Goal: Information Seeking & Learning: Check status

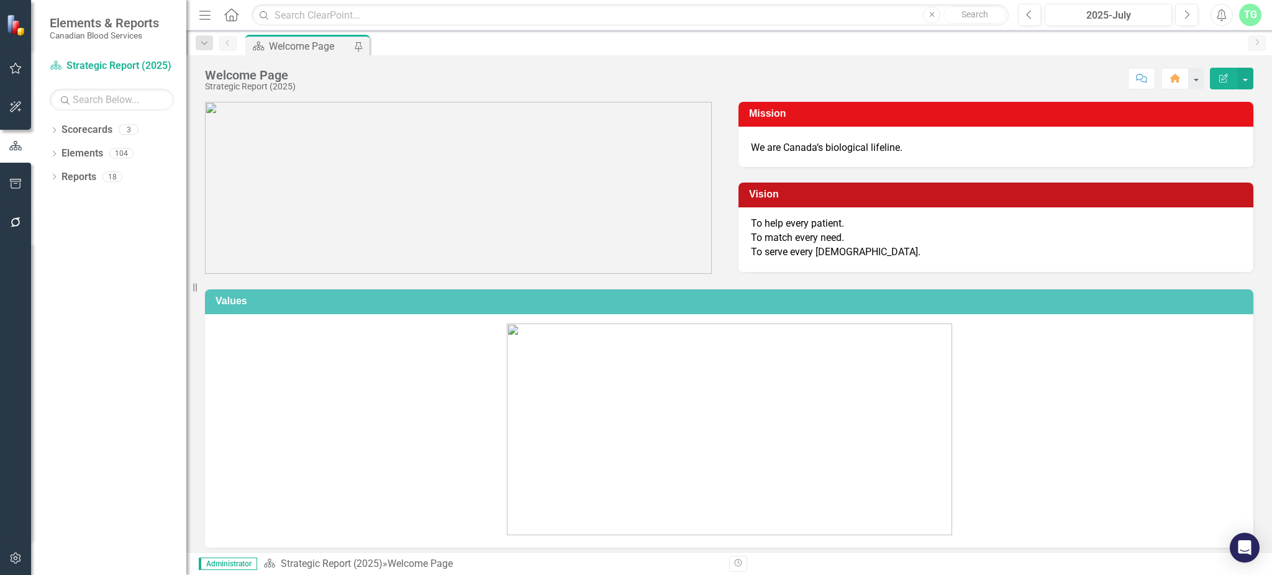
scroll to position [455, 0]
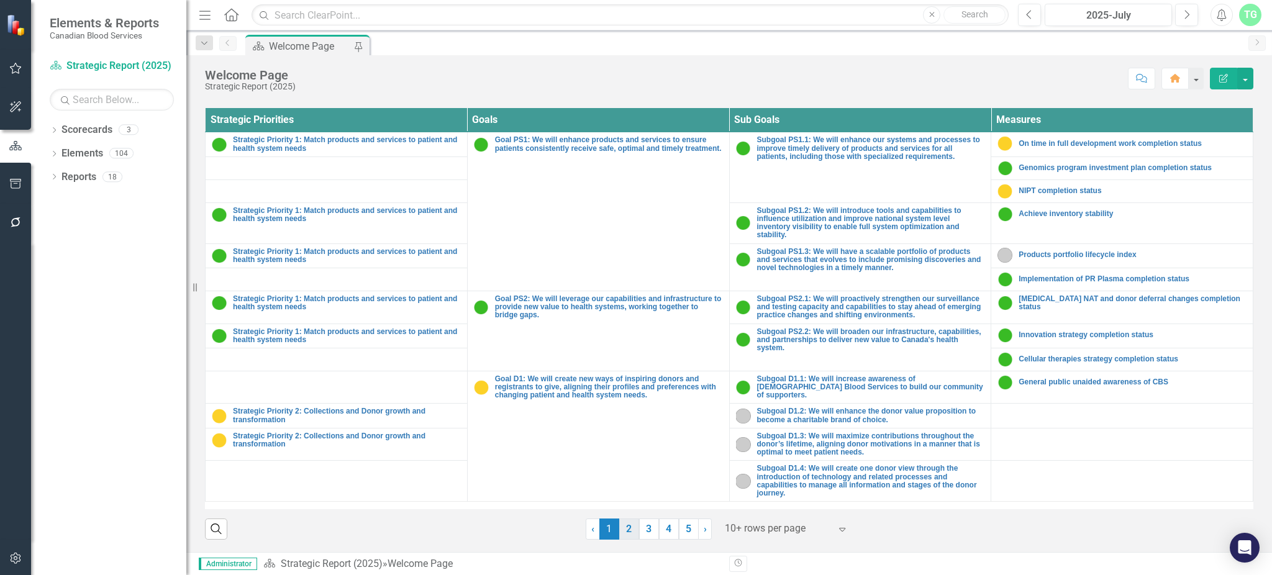
click at [625, 534] on link "2" at bounding box center [629, 529] width 20 height 21
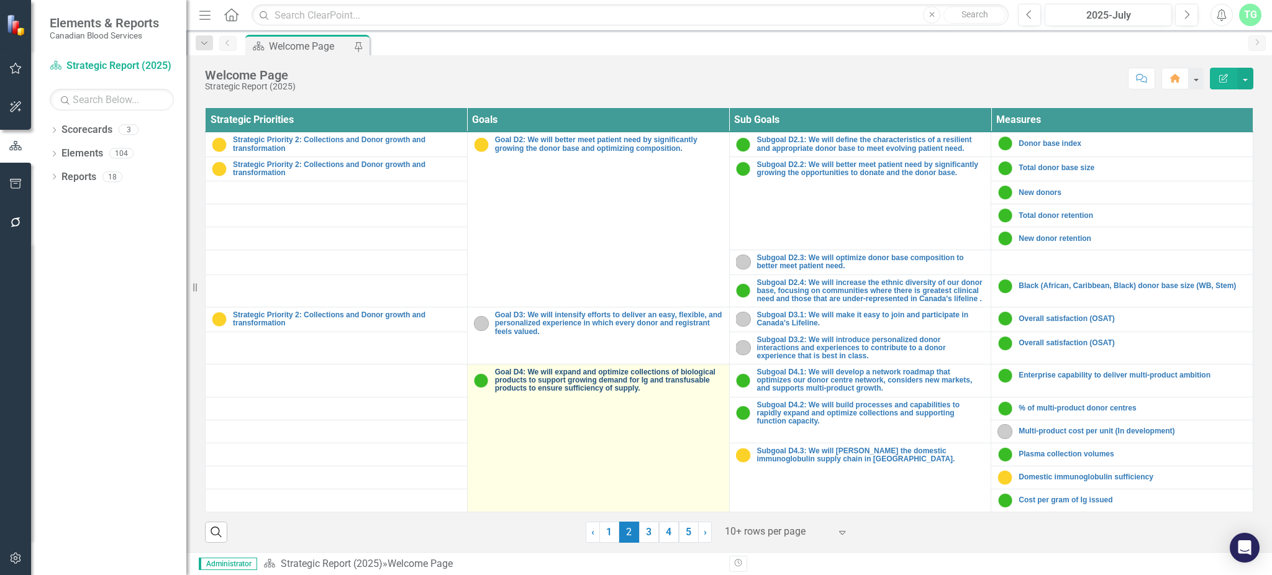
click at [613, 384] on link "Goal D4: We will expand and optimize collections of biological products to supp…" at bounding box center [609, 380] width 228 height 25
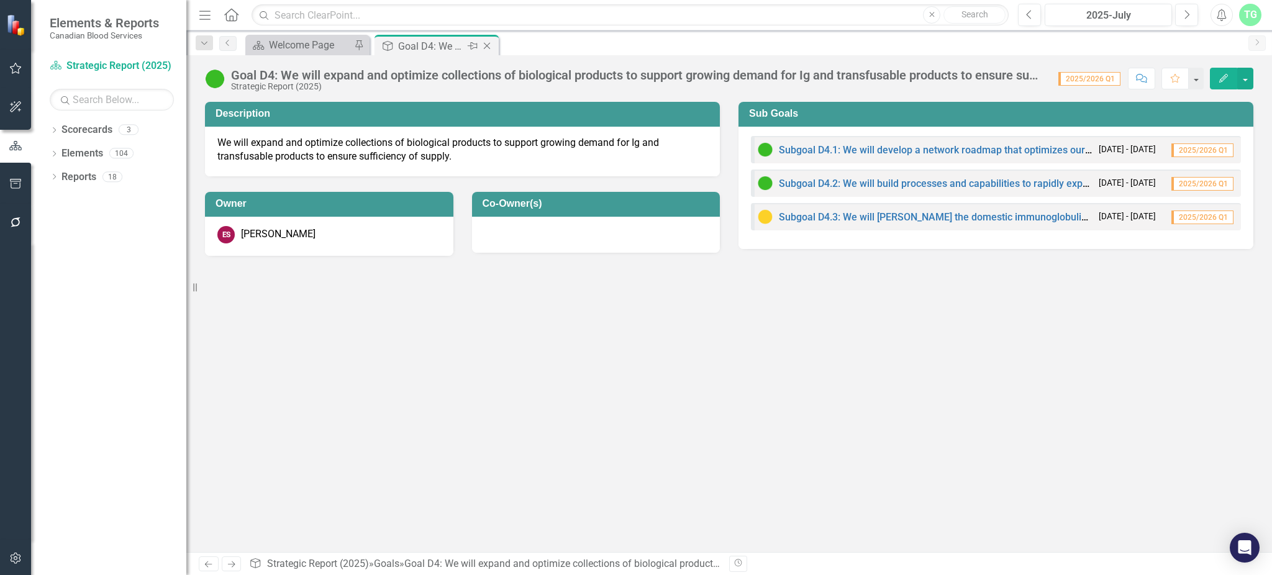
click at [488, 45] on icon at bounding box center [487, 46] width 7 height 7
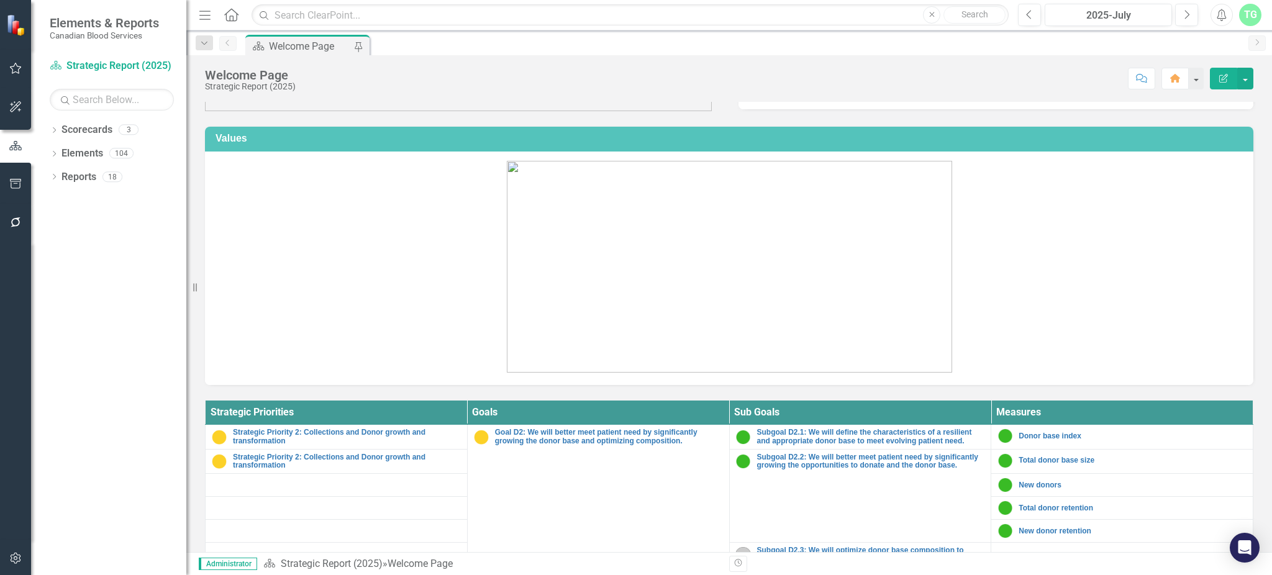
scroll to position [467, 0]
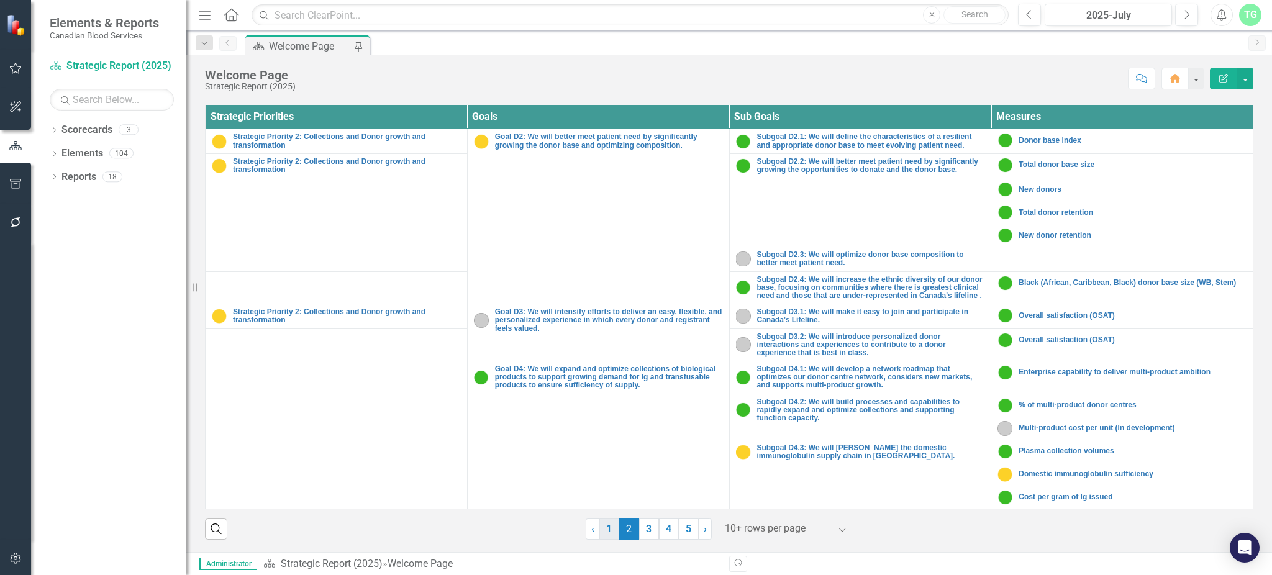
click at [600, 531] on link "1" at bounding box center [609, 529] width 20 height 21
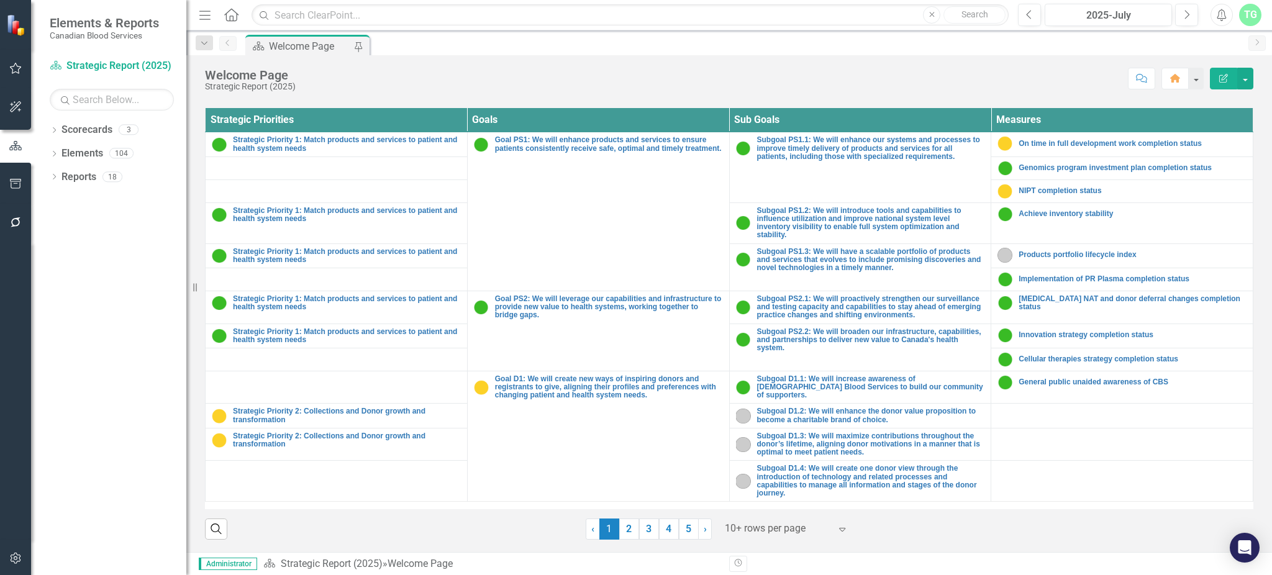
scroll to position [455, 0]
click at [624, 535] on link "2" at bounding box center [629, 529] width 20 height 21
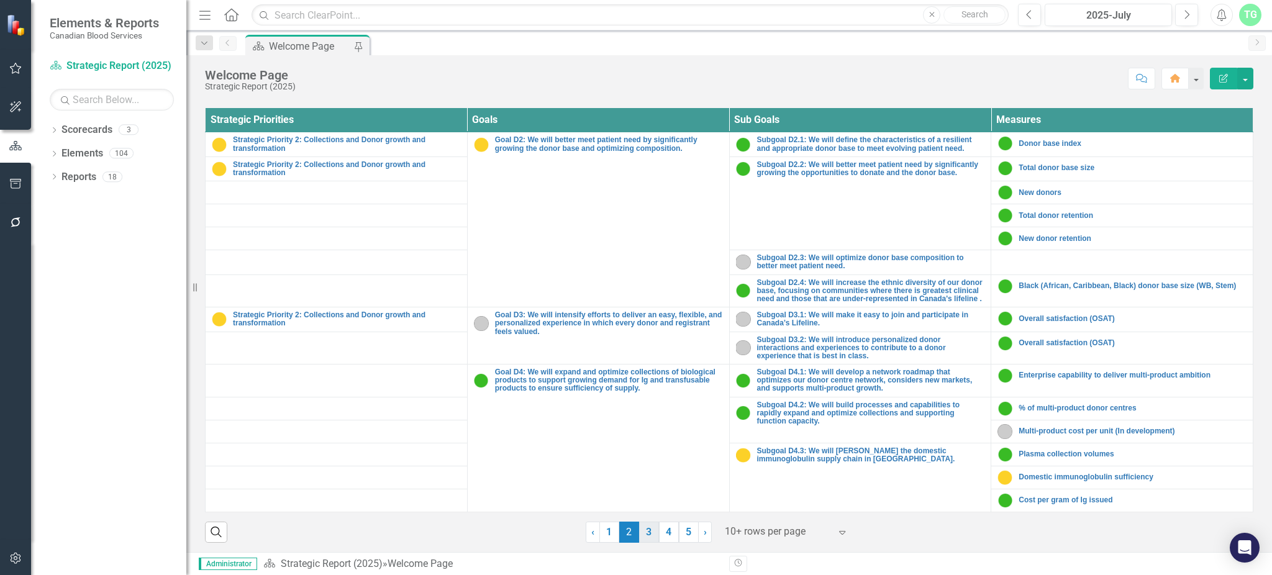
click at [640, 543] on link "3" at bounding box center [649, 532] width 20 height 21
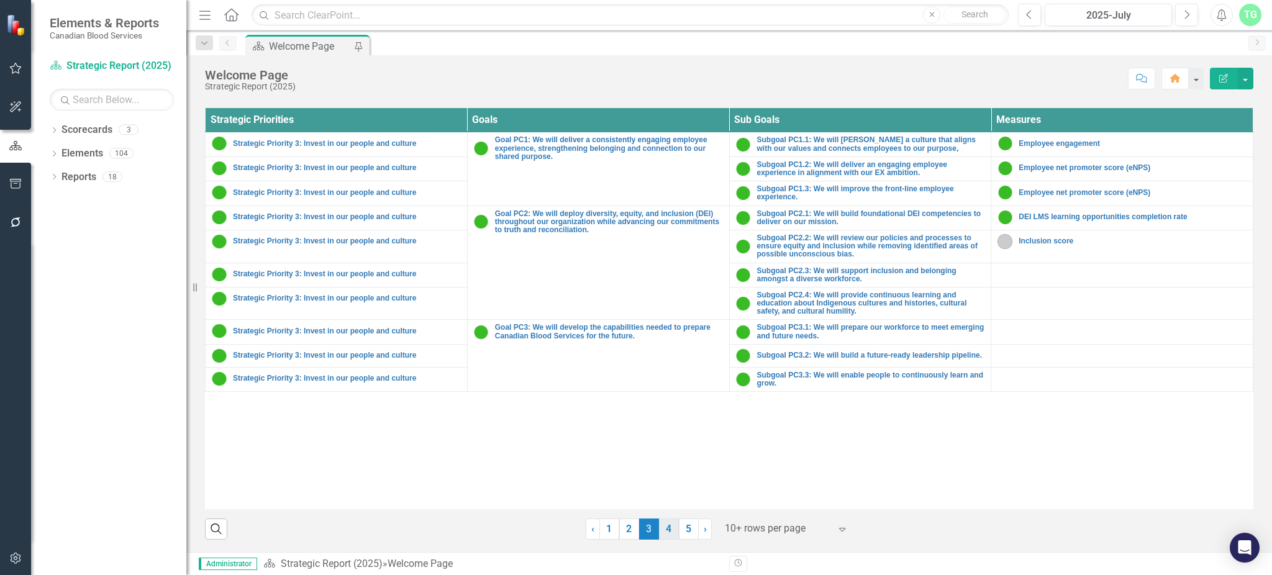
click at [663, 534] on link "4" at bounding box center [669, 529] width 20 height 21
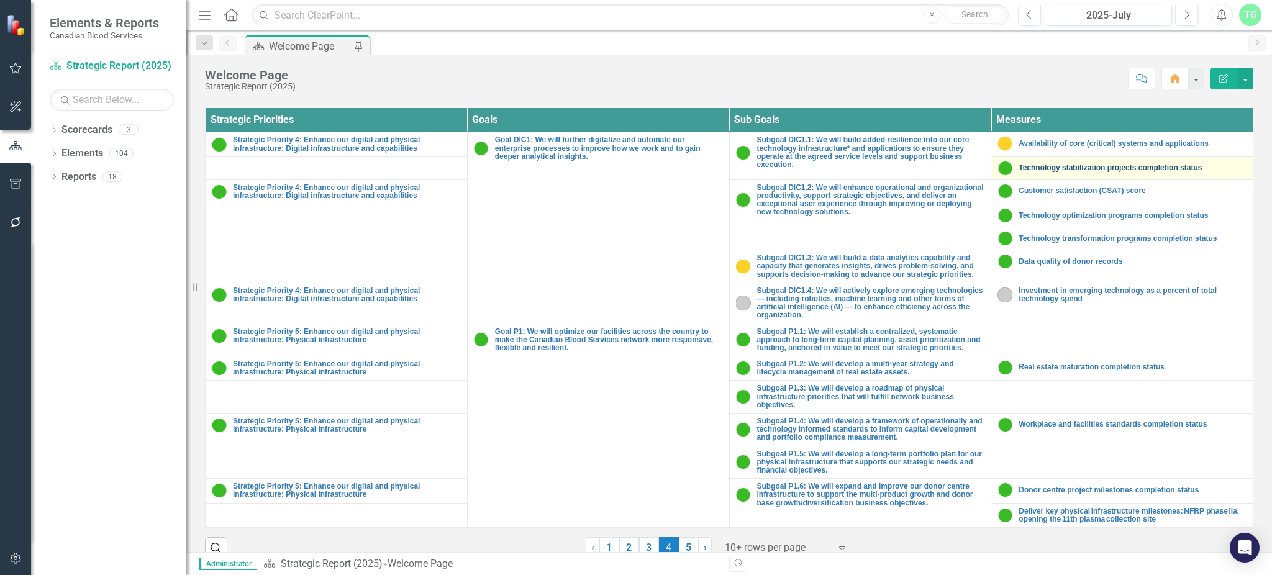
click at [1054, 165] on link "Technology stabilization projects completion status" at bounding box center [1133, 168] width 228 height 8
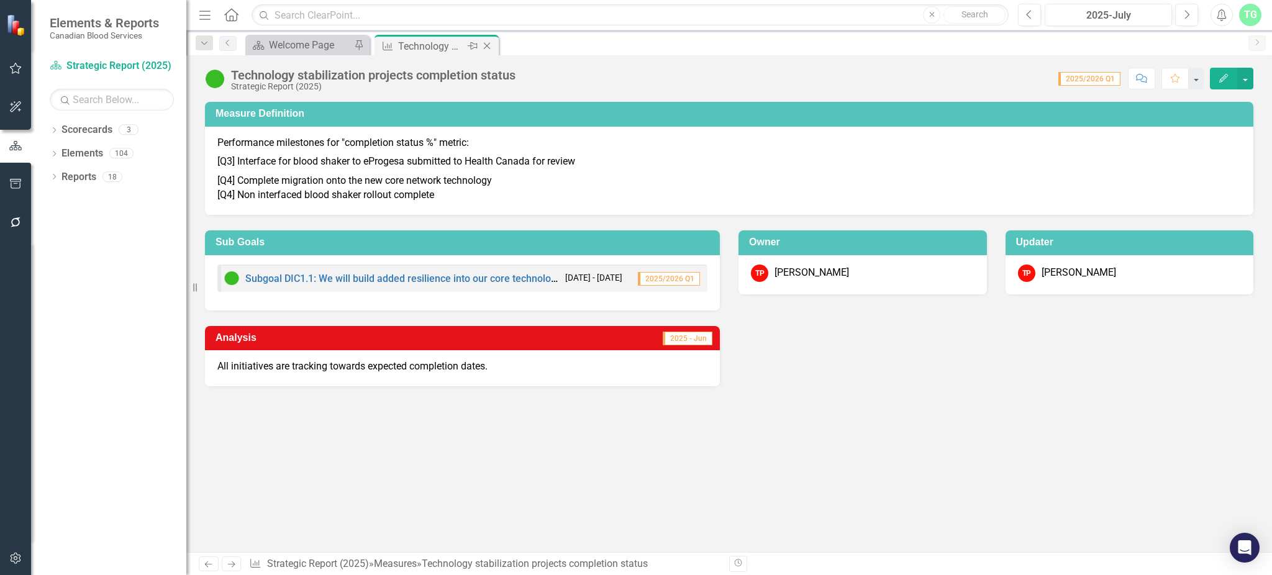
click at [491, 45] on icon "Close" at bounding box center [487, 46] width 12 height 10
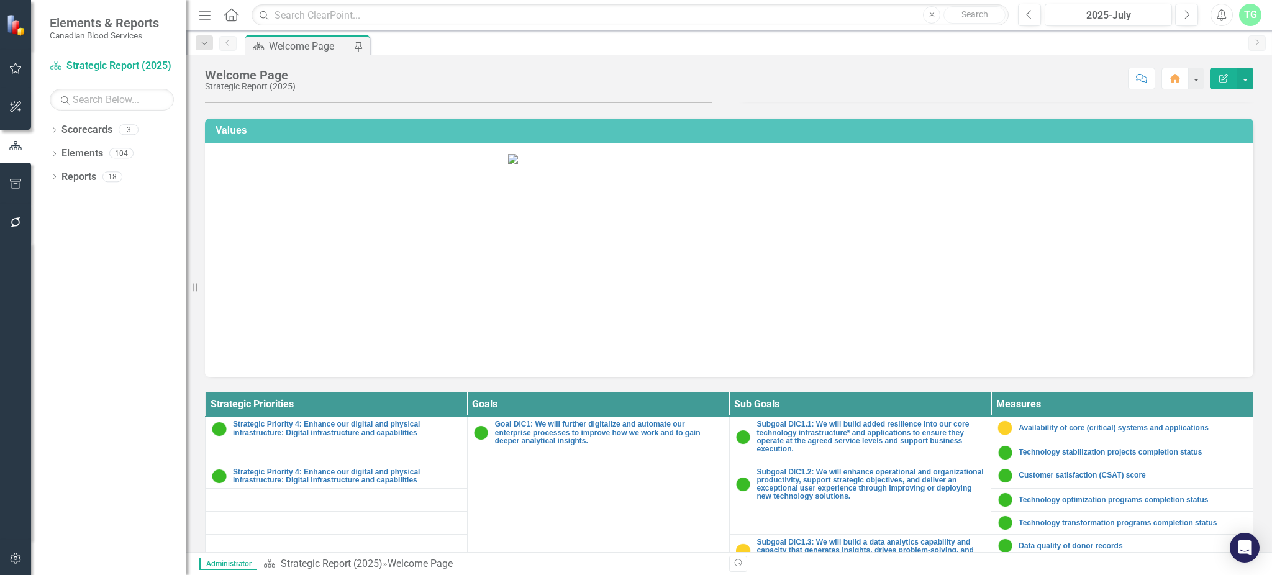
scroll to position [474, 0]
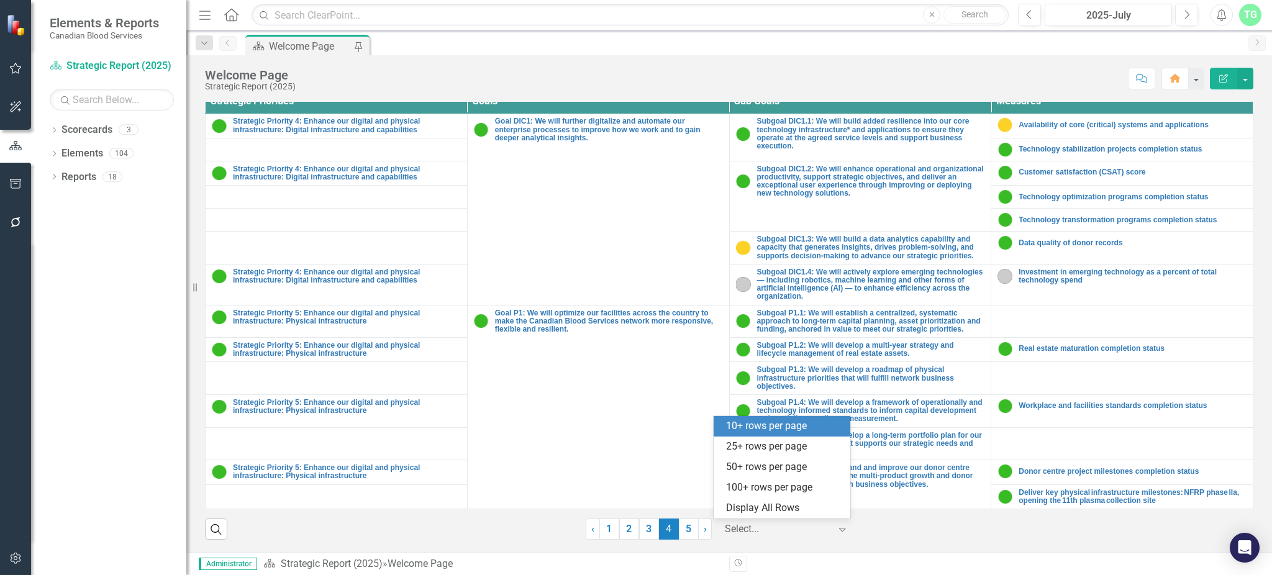
click at [757, 527] on div at bounding box center [778, 529] width 106 height 17
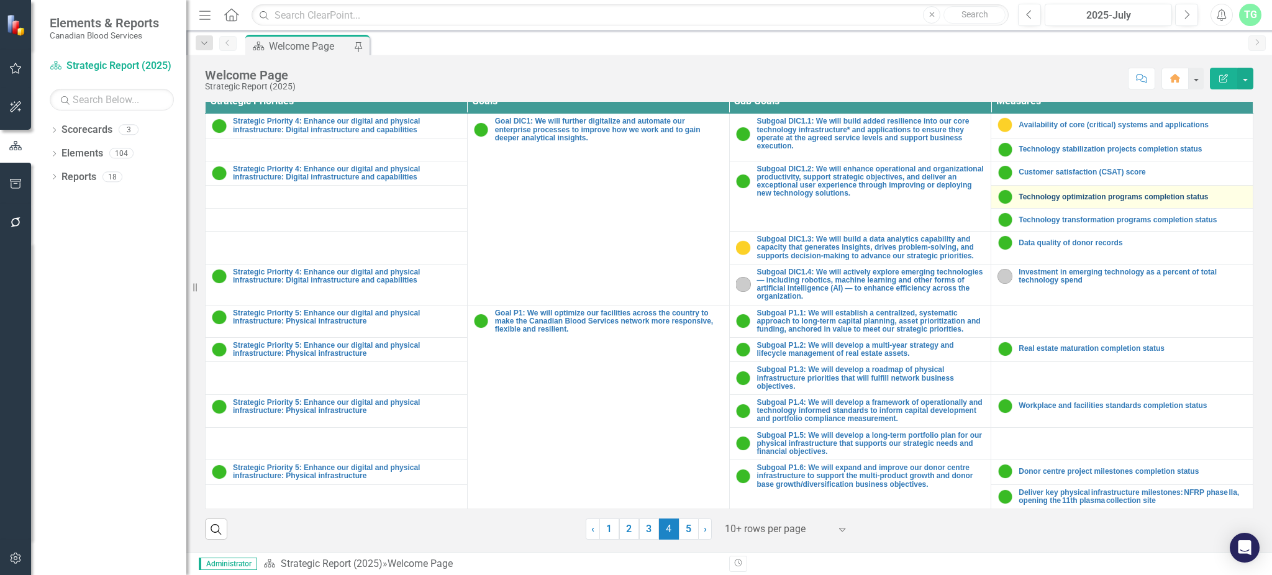
click at [1083, 200] on link "Technology optimization programs completion status" at bounding box center [1133, 197] width 228 height 8
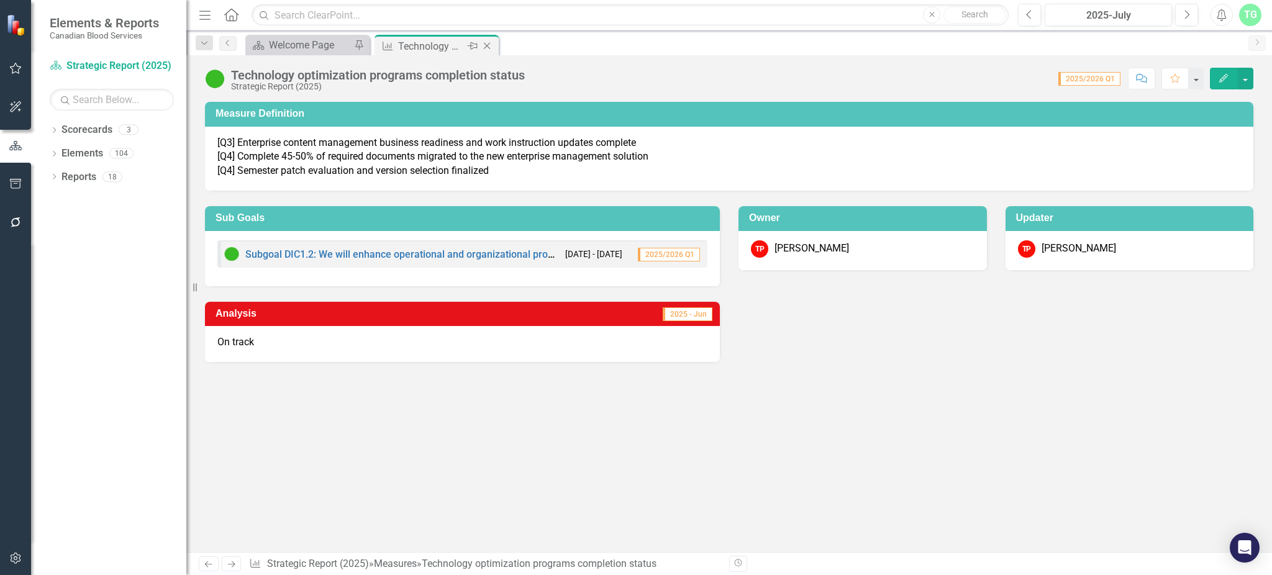
click at [491, 43] on icon "Close" at bounding box center [487, 46] width 12 height 10
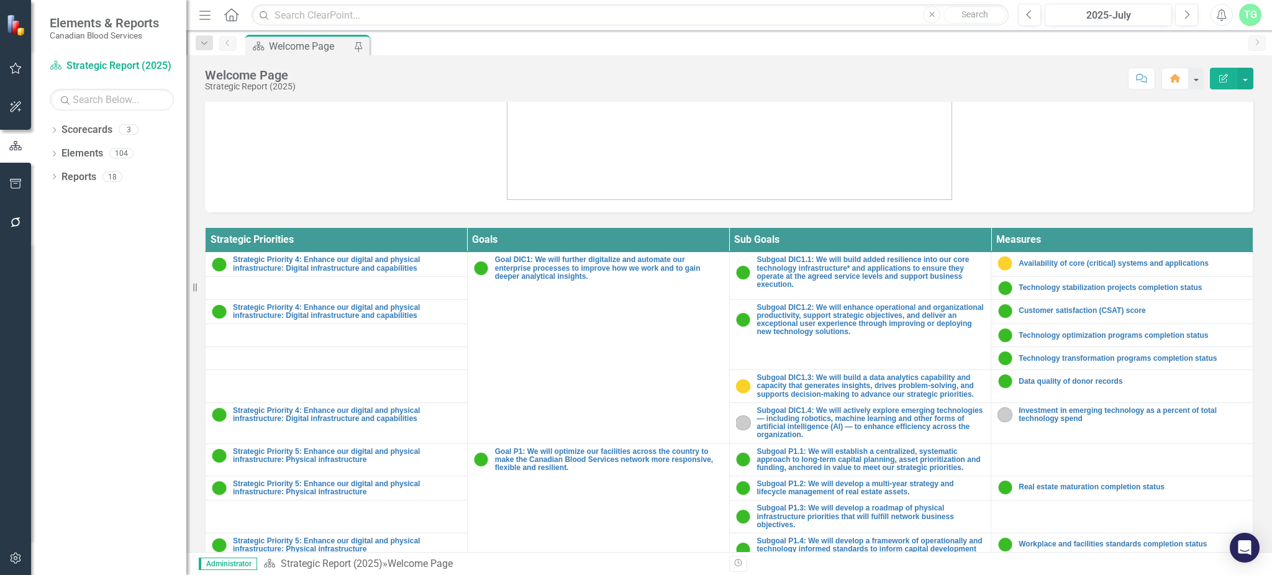
scroll to position [474, 0]
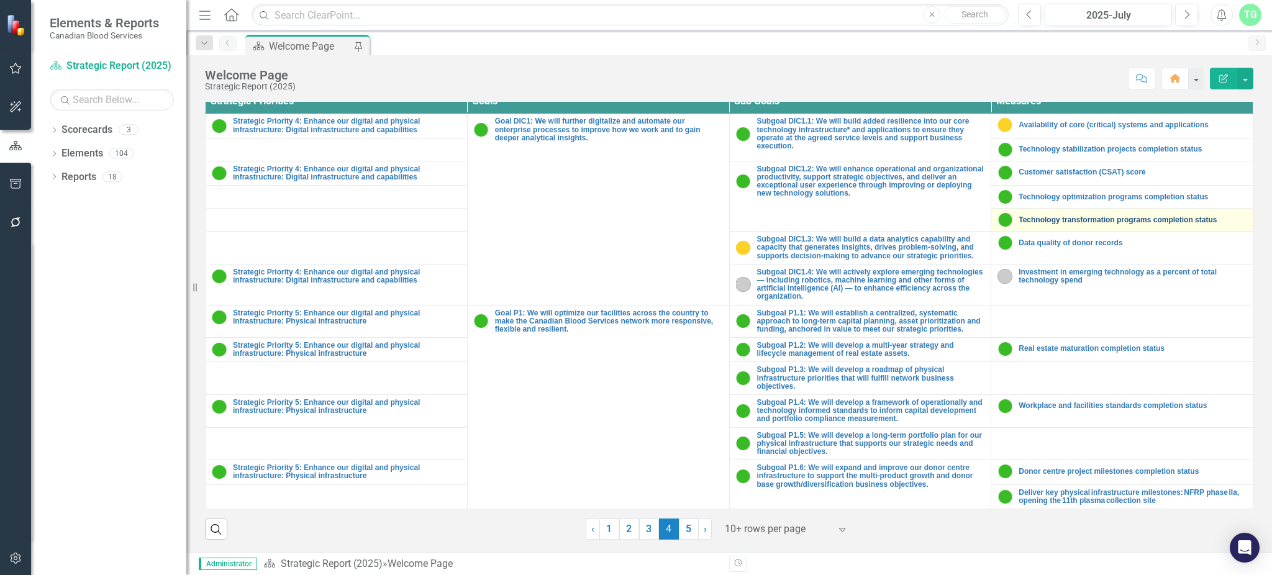
click at [1083, 217] on link "Technology transformation programs completion status" at bounding box center [1133, 220] width 228 height 8
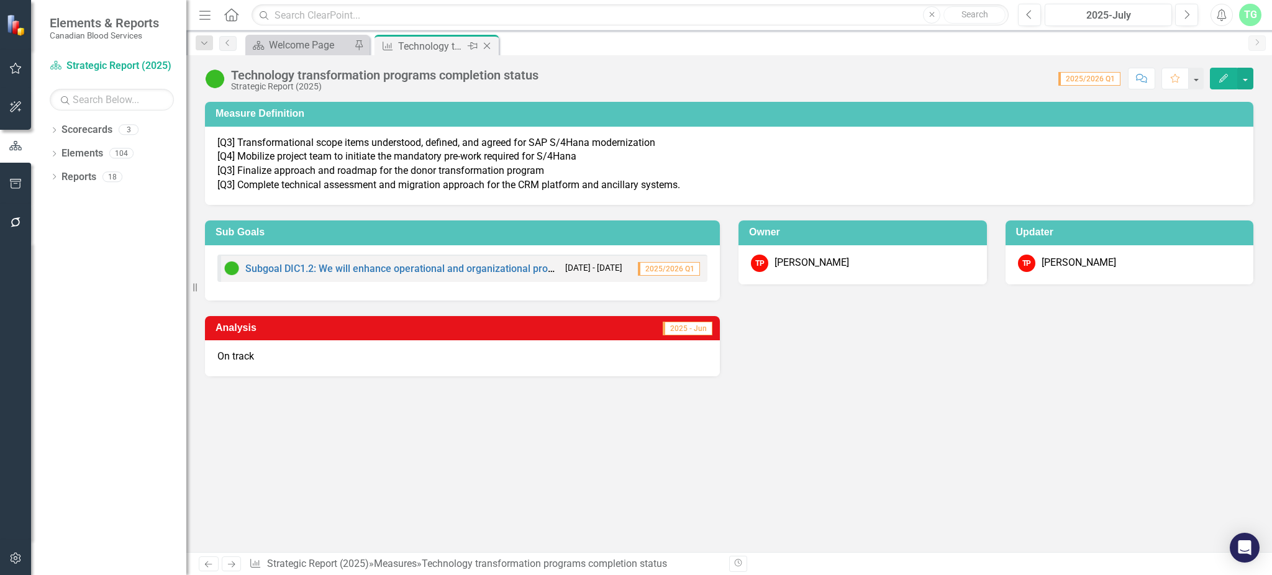
click at [492, 46] on icon "Close" at bounding box center [487, 46] width 12 height 10
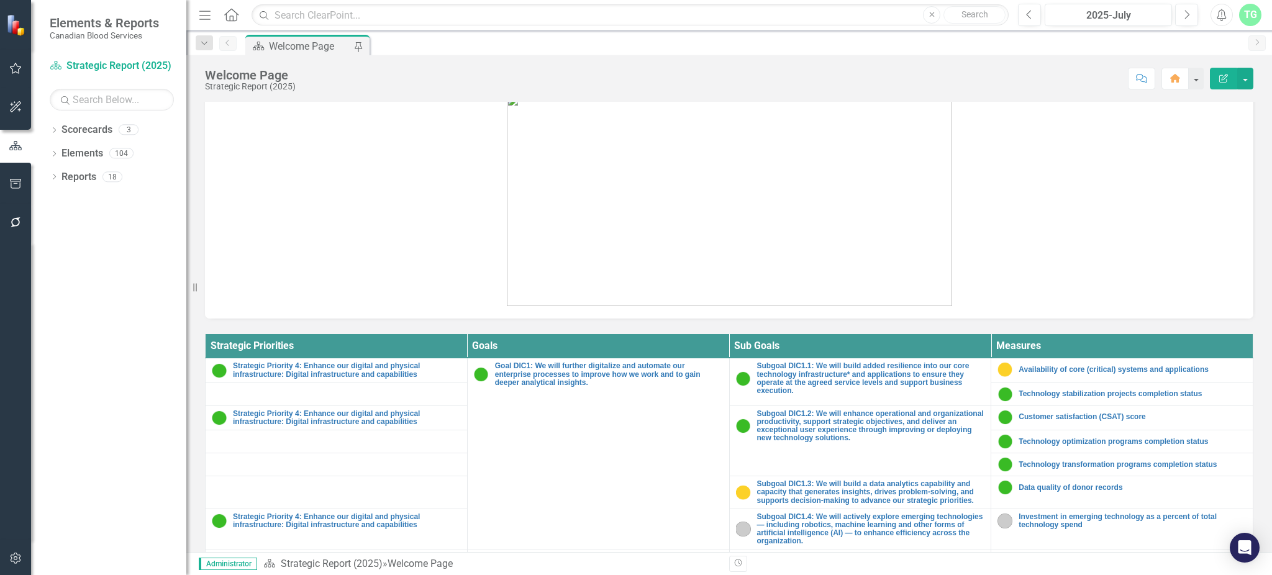
scroll to position [474, 0]
